Goal: Transaction & Acquisition: Download file/media

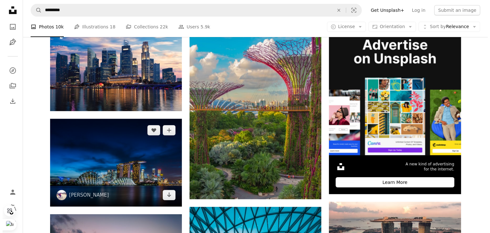
scroll to position [191, 0]
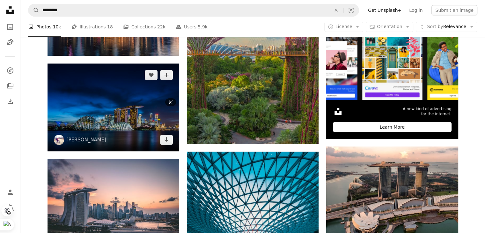
click at [147, 128] on img at bounding box center [114, 107] width 132 height 88
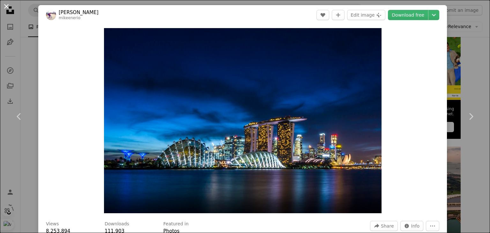
click at [4, 7] on button "An X shape" at bounding box center [7, 7] width 8 height 8
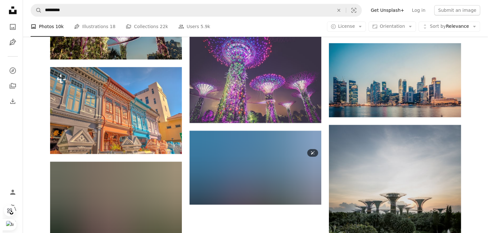
scroll to position [702, 0]
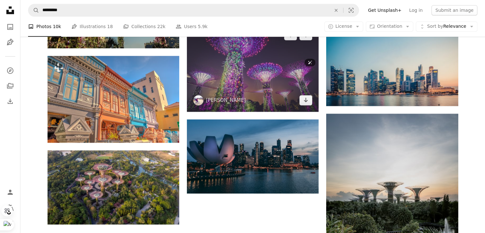
click at [246, 81] on img at bounding box center [253, 68] width 132 height 88
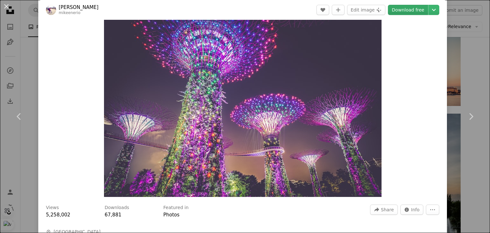
click at [406, 12] on link "Download free" at bounding box center [408, 10] width 40 height 10
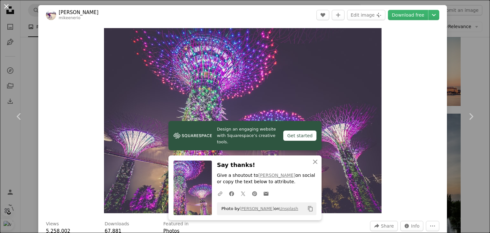
click at [6, 7] on button "An X shape" at bounding box center [7, 7] width 8 height 8
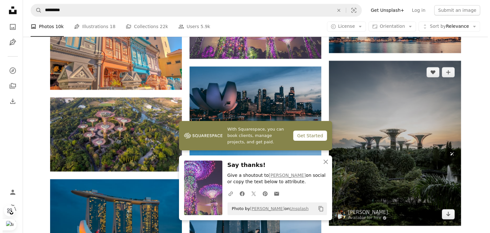
scroll to position [766, 0]
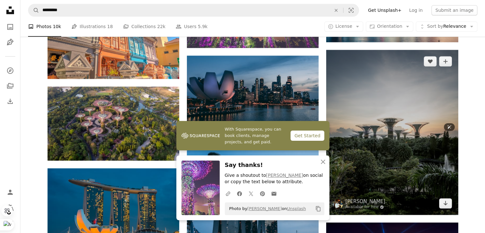
click at [429, 131] on img at bounding box center [392, 132] width 132 height 165
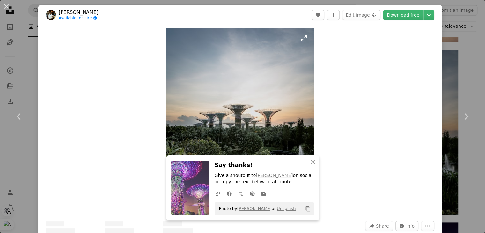
click at [415, 16] on link "Download free" at bounding box center [403, 15] width 40 height 10
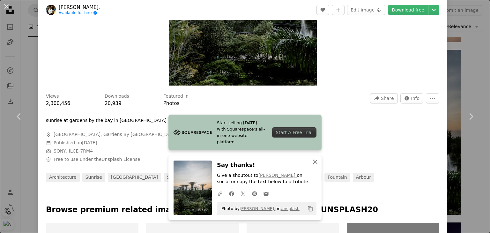
scroll to position [415, 0]
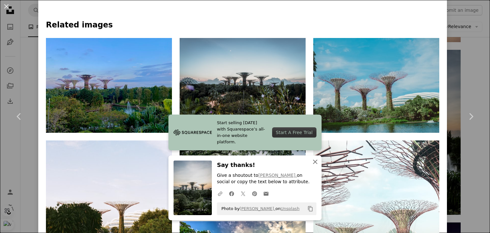
click at [311, 162] on icon "An X shape" at bounding box center [315, 162] width 8 height 8
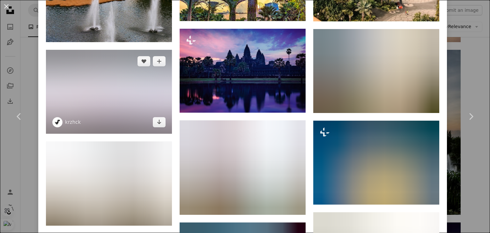
scroll to position [734, 0]
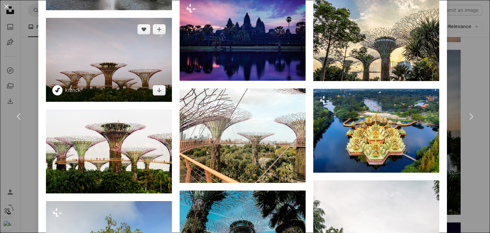
click at [118, 76] on img at bounding box center [109, 60] width 126 height 84
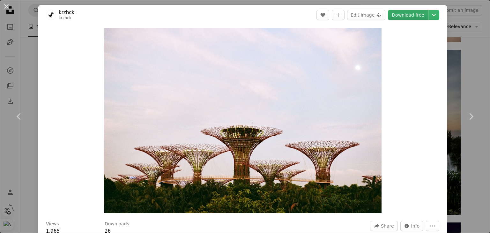
click at [404, 19] on link "Download free" at bounding box center [408, 15] width 40 height 10
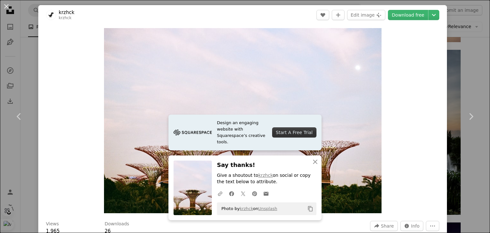
drag, startPoint x: 4, startPoint y: 7, endPoint x: 6, endPoint y: 11, distance: 4.3
click at [4, 7] on button "An X shape" at bounding box center [7, 7] width 8 height 8
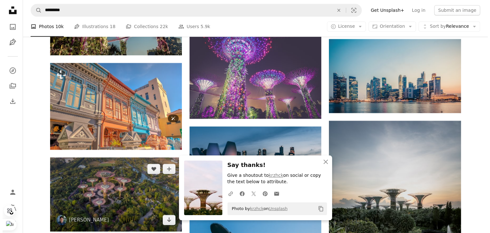
scroll to position [766, 0]
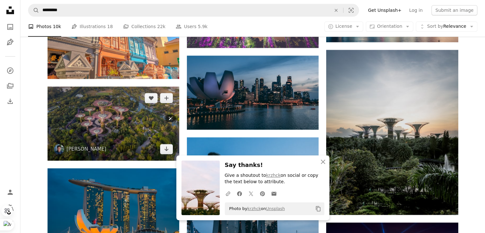
click at [110, 131] on img at bounding box center [114, 123] width 132 height 74
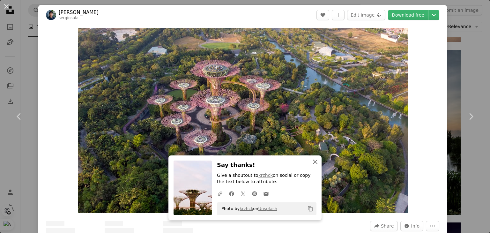
click at [313, 162] on icon "button" at bounding box center [315, 162] width 4 height 4
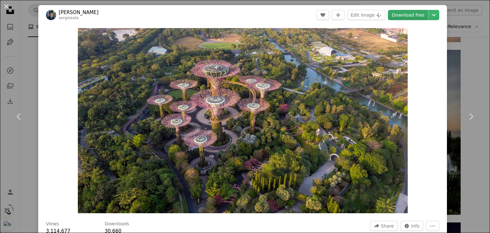
click at [420, 16] on link "Download free" at bounding box center [408, 15] width 40 height 10
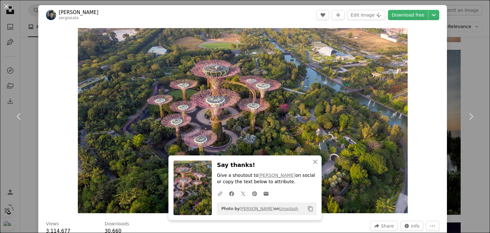
click at [6, 3] on button "An X shape" at bounding box center [7, 7] width 8 height 8
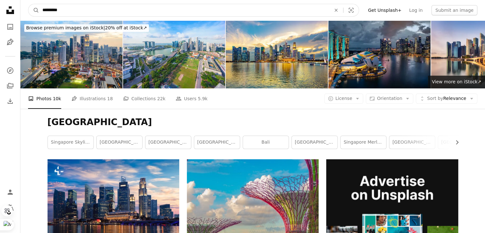
click at [191, 13] on input "*********" at bounding box center [184, 10] width 290 height 12
type input "**********"
click at [28, 4] on button "A magnifying glass" at bounding box center [33, 10] width 11 height 12
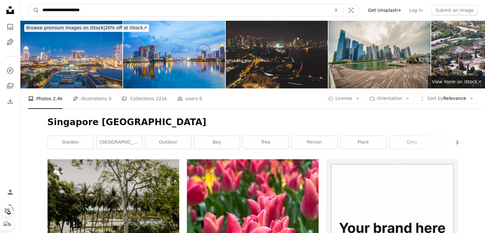
click at [88, 11] on input "**********" at bounding box center [184, 10] width 290 height 12
type input "**********"
click at [28, 4] on button "A magnifying glass" at bounding box center [33, 10] width 11 height 12
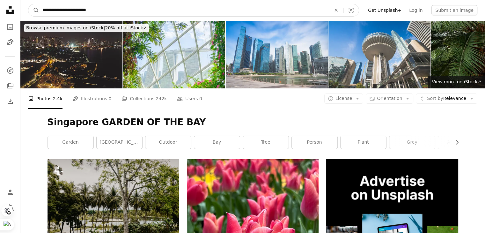
drag, startPoint x: 119, startPoint y: 8, endPoint x: 63, endPoint y: 9, distance: 56.8
click at [63, 9] on input "**********" at bounding box center [184, 10] width 290 height 12
type input "*********"
click at [28, 4] on button "A magnifying glass" at bounding box center [33, 10] width 11 height 12
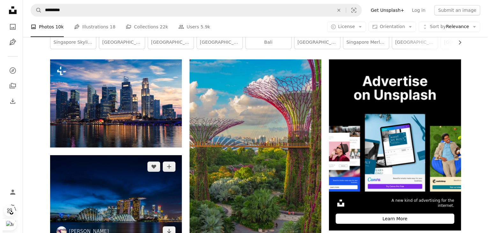
scroll to position [160, 0]
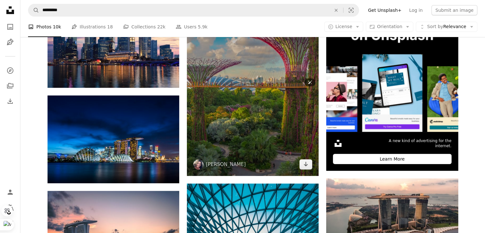
click at [213, 123] on img at bounding box center [253, 88] width 132 height 176
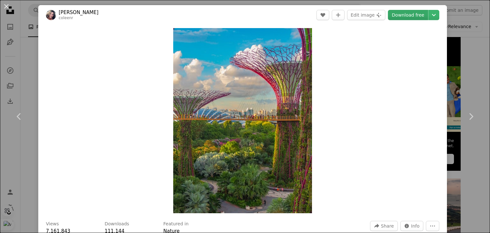
click at [399, 17] on link "Download free" at bounding box center [408, 15] width 40 height 10
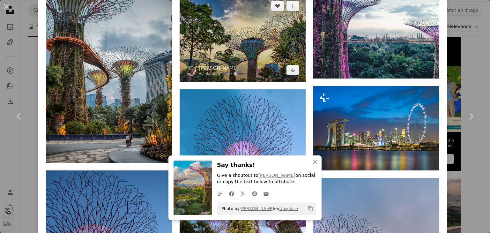
scroll to position [479, 0]
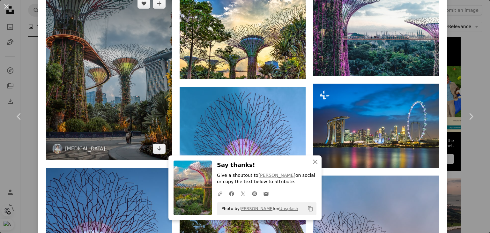
click at [140, 97] on img at bounding box center [109, 76] width 126 height 168
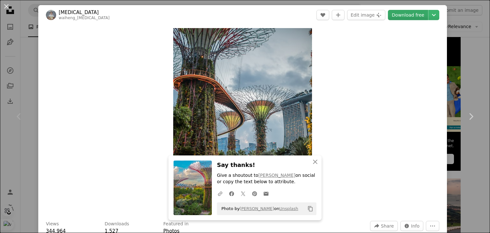
click at [410, 16] on link "Download free" at bounding box center [408, 15] width 40 height 10
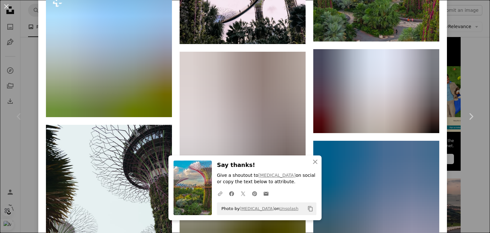
scroll to position [1372, 0]
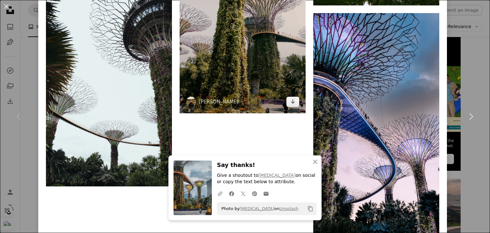
click at [213, 82] on img at bounding box center [243, 18] width 126 height 189
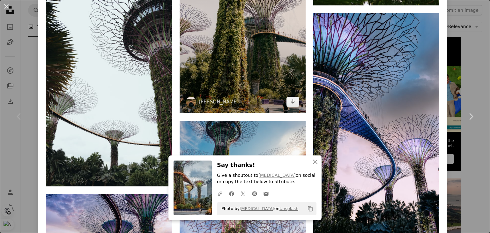
click at [253, 81] on img at bounding box center [243, 18] width 126 height 189
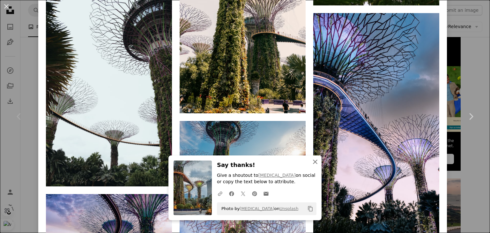
click at [311, 162] on icon "An X shape" at bounding box center [315, 162] width 8 height 8
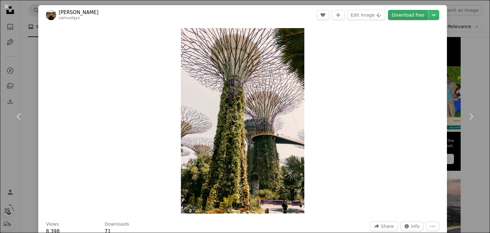
click at [401, 14] on link "Download free" at bounding box center [408, 15] width 40 height 10
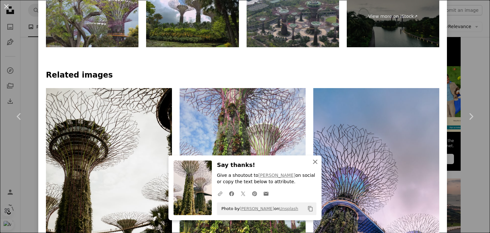
scroll to position [510, 0]
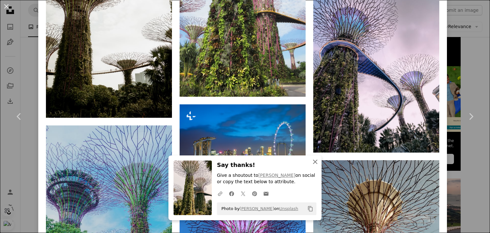
click at [313, 161] on icon "button" at bounding box center [315, 162] width 4 height 4
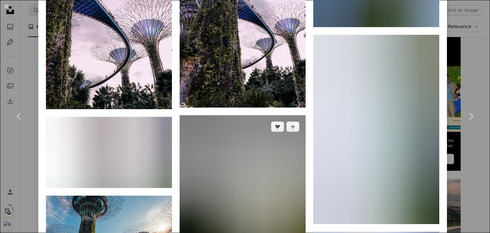
scroll to position [1468, 0]
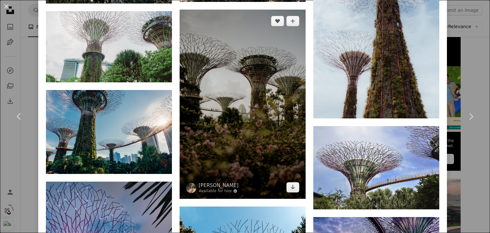
click at [297, 115] on img at bounding box center [243, 104] width 126 height 189
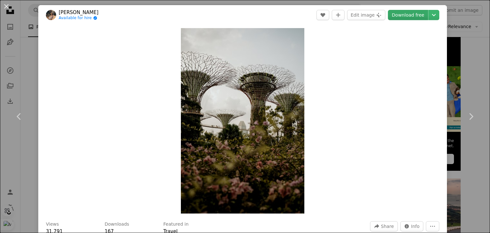
click at [407, 19] on link "Download free" at bounding box center [408, 15] width 40 height 10
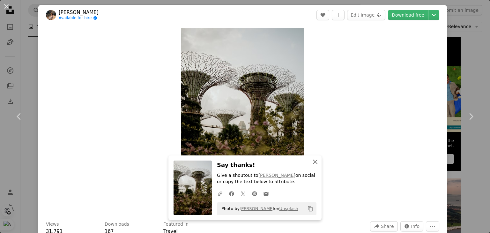
click at [311, 164] on icon "An X shape" at bounding box center [315, 162] width 8 height 8
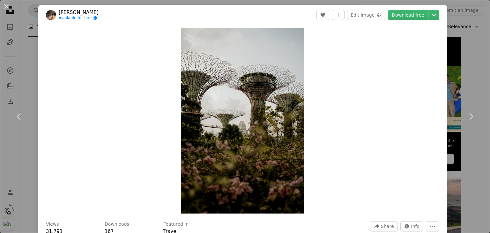
drag, startPoint x: 4, startPoint y: 10, endPoint x: 19, endPoint y: 16, distance: 16.0
click at [4, 10] on button "An X shape" at bounding box center [7, 7] width 8 height 8
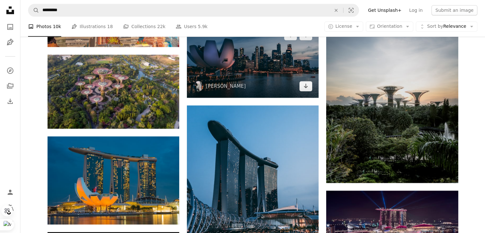
scroll to position [702, 0]
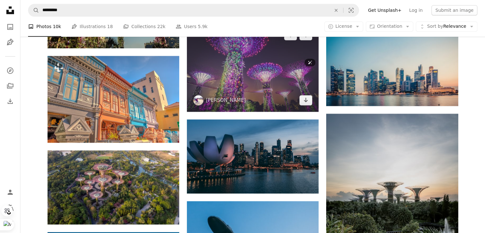
click at [249, 99] on img at bounding box center [253, 68] width 132 height 88
click at [246, 82] on img at bounding box center [253, 68] width 132 height 88
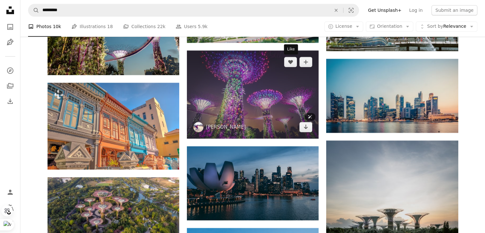
scroll to position [638, 0]
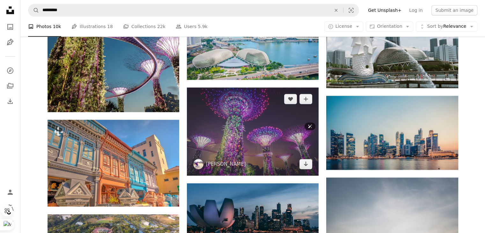
click at [247, 111] on img at bounding box center [253, 131] width 132 height 88
click at [247, 112] on img at bounding box center [253, 131] width 132 height 88
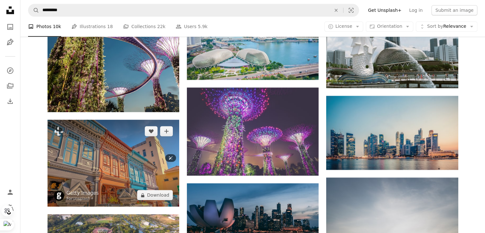
click at [133, 147] on img at bounding box center [114, 163] width 132 height 87
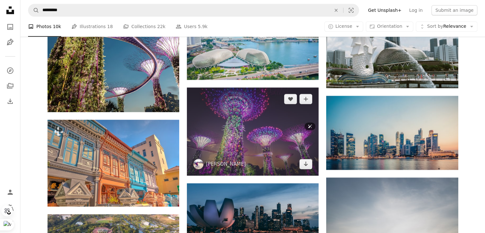
click at [282, 130] on img at bounding box center [253, 131] width 132 height 88
click at [282, 128] on img at bounding box center [253, 131] width 132 height 88
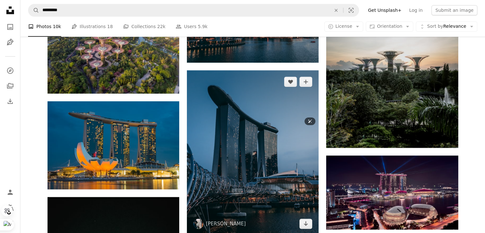
scroll to position [798, 0]
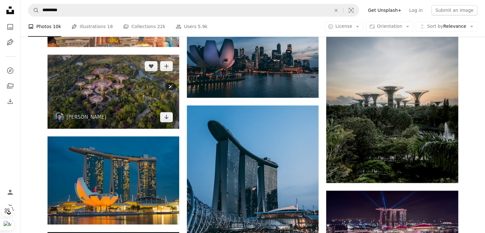
click at [150, 122] on img at bounding box center [114, 92] width 132 height 74
click at [117, 115] on img at bounding box center [114, 92] width 132 height 74
click at [128, 102] on img at bounding box center [114, 92] width 132 height 74
click at [163, 115] on link "Arrow pointing down" at bounding box center [166, 117] width 13 height 10
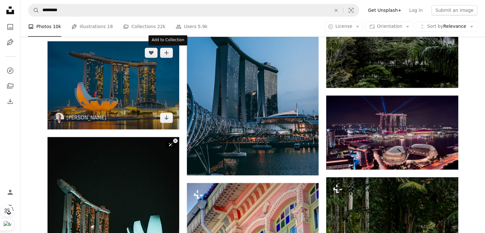
scroll to position [766, 0]
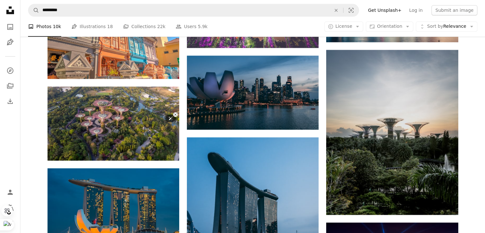
click at [166, 114] on div at bounding box center [170, 118] width 11 height 9
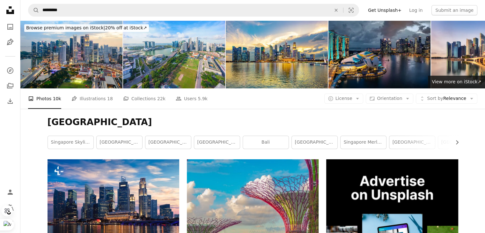
scroll to position [638, 0]
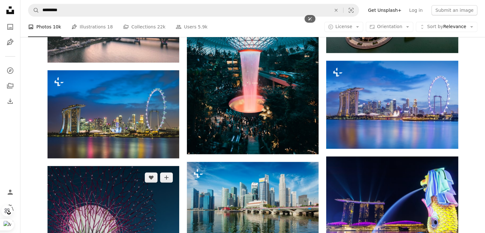
scroll to position [510, 0]
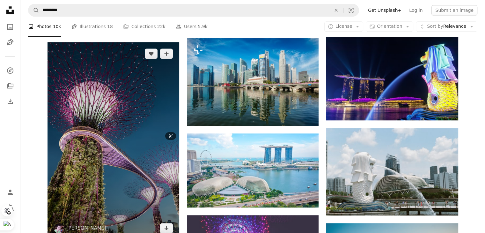
click at [138, 149] on img at bounding box center [114, 140] width 132 height 197
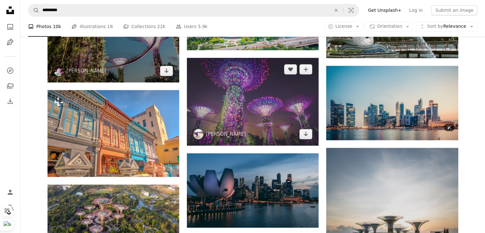
scroll to position [638, 0]
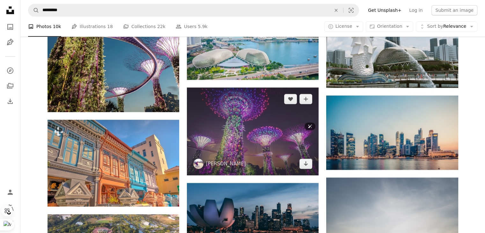
click at [294, 165] on img at bounding box center [253, 131] width 132 height 88
click at [287, 155] on img at bounding box center [253, 131] width 132 height 88
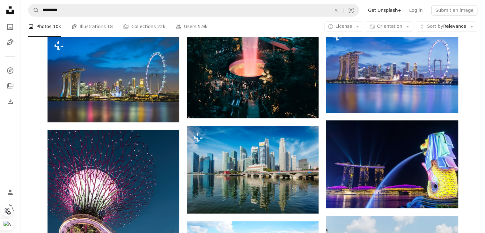
scroll to position [319, 0]
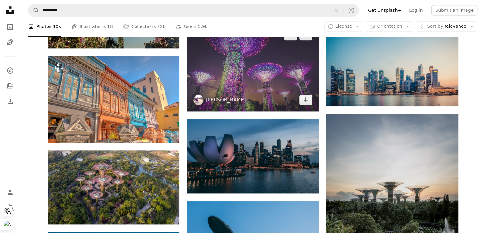
scroll to position [160, 0]
